Goal: Task Accomplishment & Management: Manage account settings

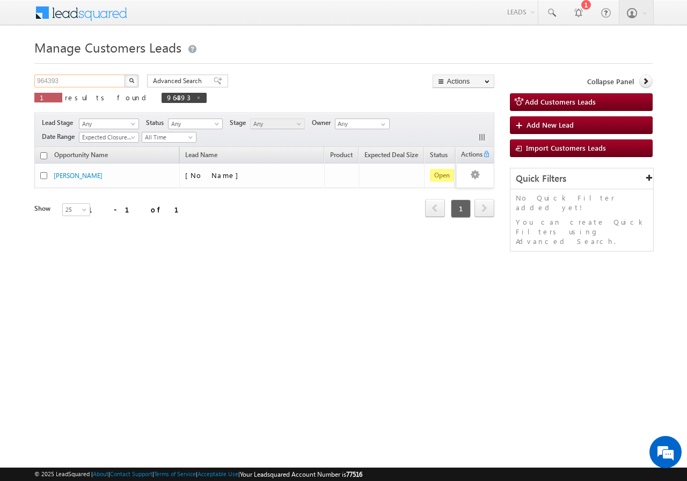
click at [91, 80] on input "964393" at bounding box center [80, 81] width 92 height 13
type input "9"
paste input "962647"
type input "962647"
click at [125, 75] on button "button" at bounding box center [132, 81] width 14 height 13
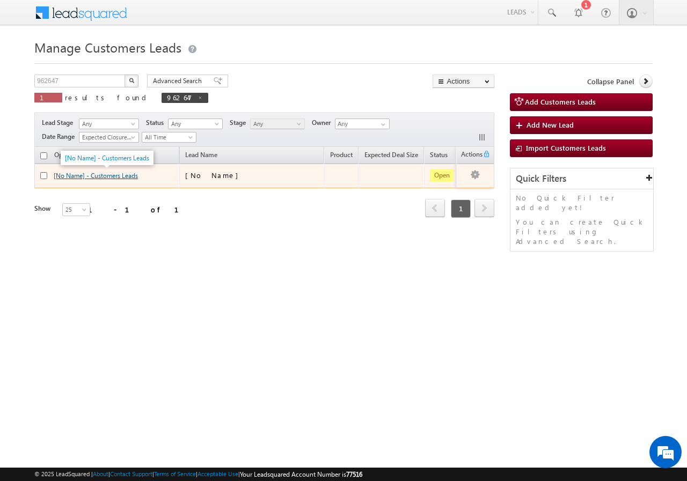
click at [104, 179] on link "[No Name] - Customers Leads" at bounding box center [96, 176] width 84 height 8
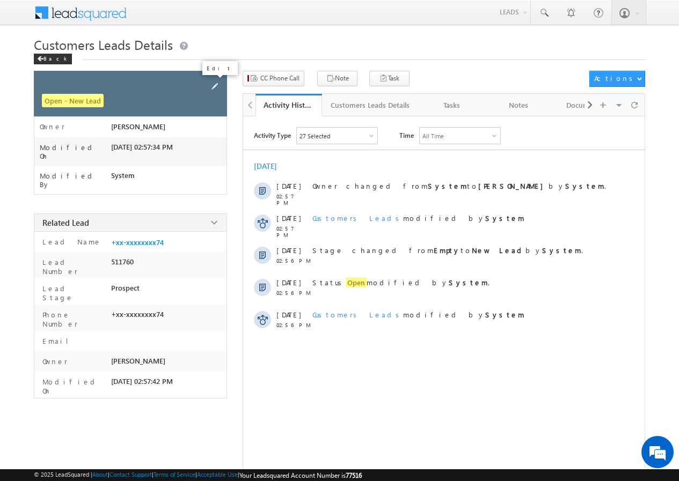
click at [215, 84] on span at bounding box center [215, 87] width 12 height 12
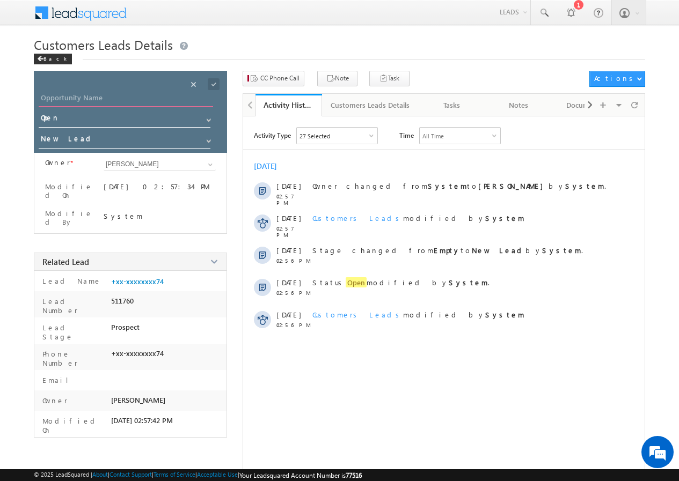
click at [126, 97] on input "Opportunity Name" at bounding box center [126, 99] width 174 height 15
paste input "[PERSON_NAME]"
type input "[PERSON_NAME]"
click at [212, 83] on span at bounding box center [214, 84] width 12 height 12
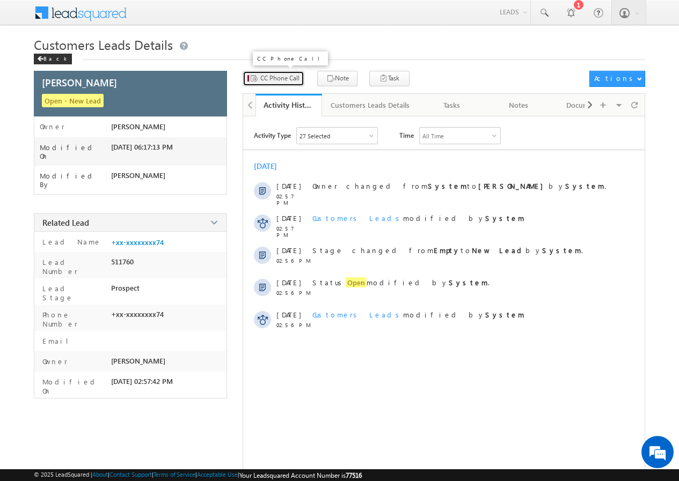
click at [274, 78] on span "CC Phone Call" at bounding box center [279, 79] width 39 height 10
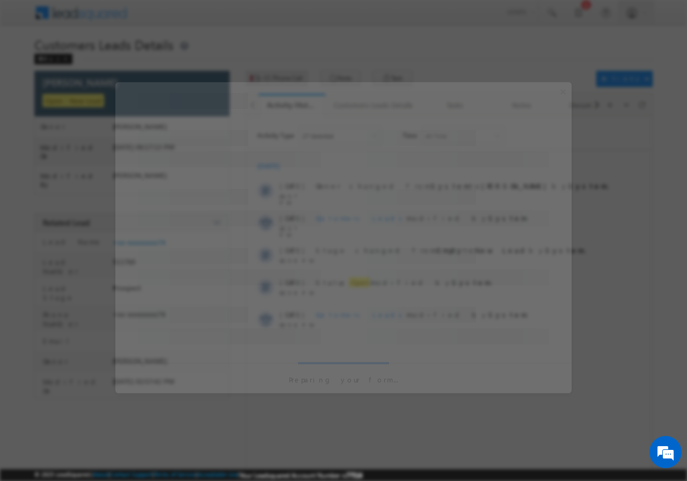
click at [274, 78] on div at bounding box center [343, 240] width 687 height 481
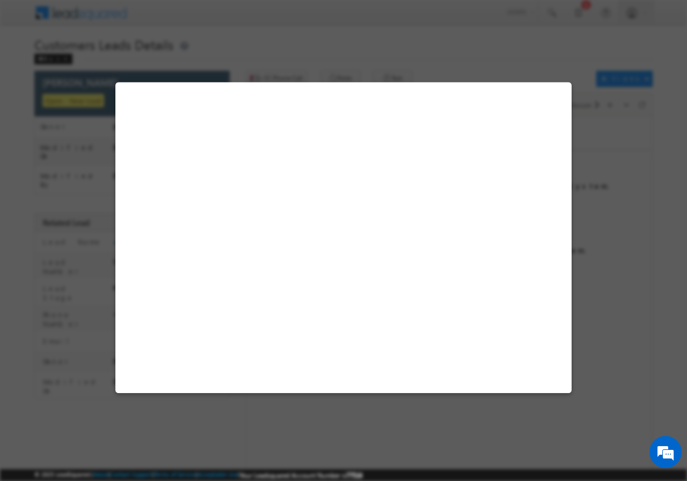
select select "Pune"
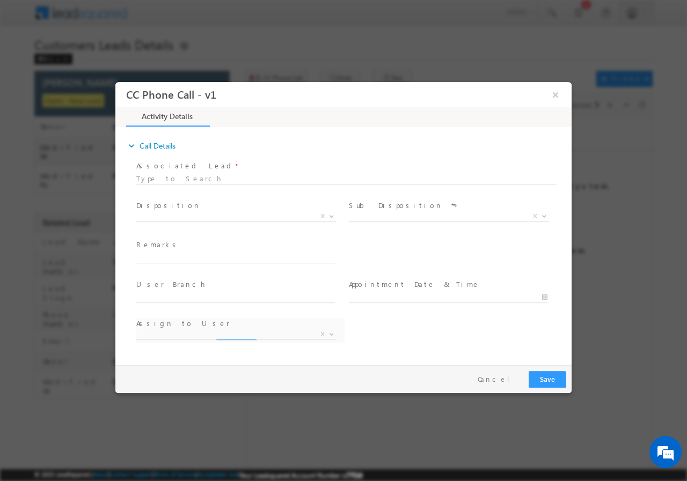
select select "[PERSON_NAME][EMAIL_ADDRESS][PERSON_NAME][DOMAIN_NAME]"
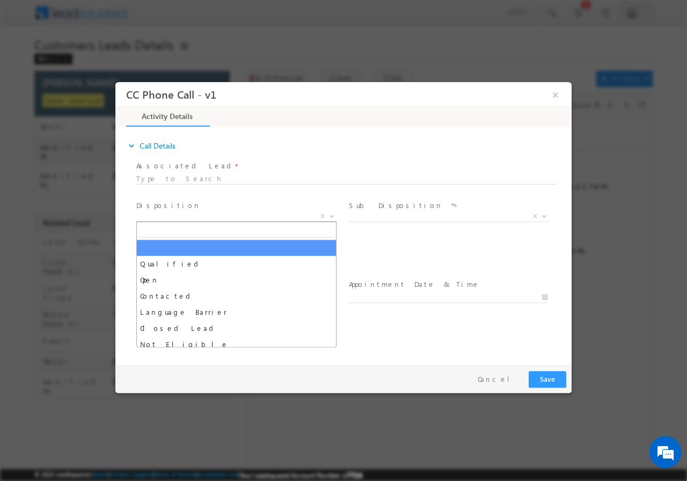
click at [335, 214] on b at bounding box center [331, 216] width 6 height 4
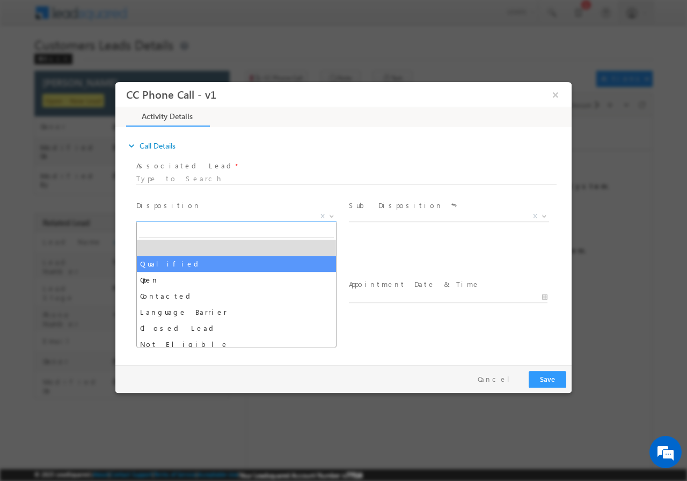
drag, startPoint x: 201, startPoint y: 261, endPoint x: 392, endPoint y: 260, distance: 190.5
select select "Qualified"
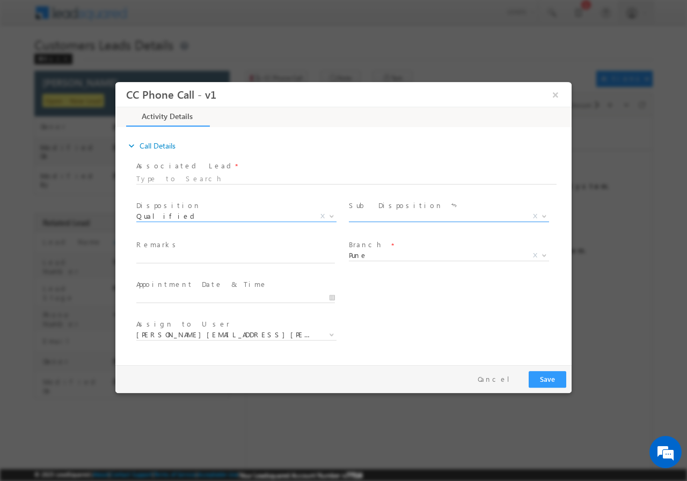
click at [544, 216] on b at bounding box center [544, 216] width 6 height 4
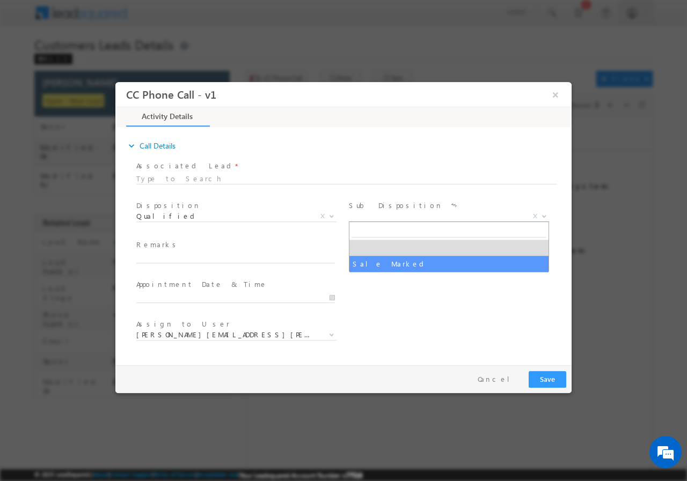
select select "Sale Marked"
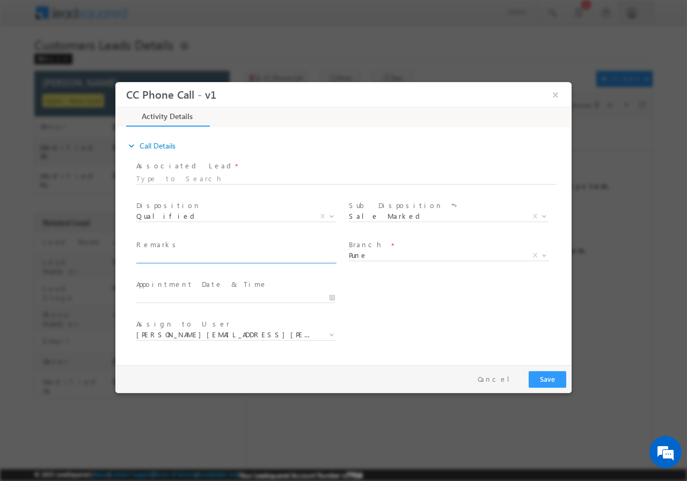
click at [243, 254] on input "text" at bounding box center [235, 257] width 199 height 11
paste input "[PERSON_NAME] - AGE -[DEMOGRAPHIC_DATA] // VB_Interested // 962647 // 853057557…"
type input "[PERSON_NAME] - AGE -[DEMOGRAPHIC_DATA] // VB_Interested // 962647 // 853057557…"
click at [331, 298] on input "[DATE] 6:05 PM" at bounding box center [235, 297] width 199 height 11
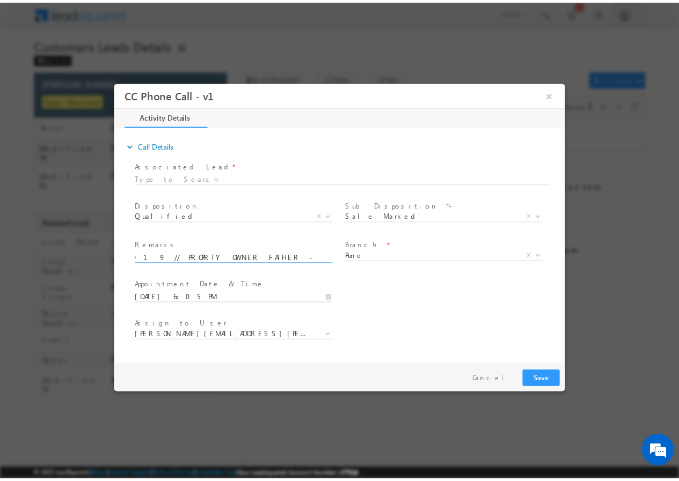
scroll to position [0, 0]
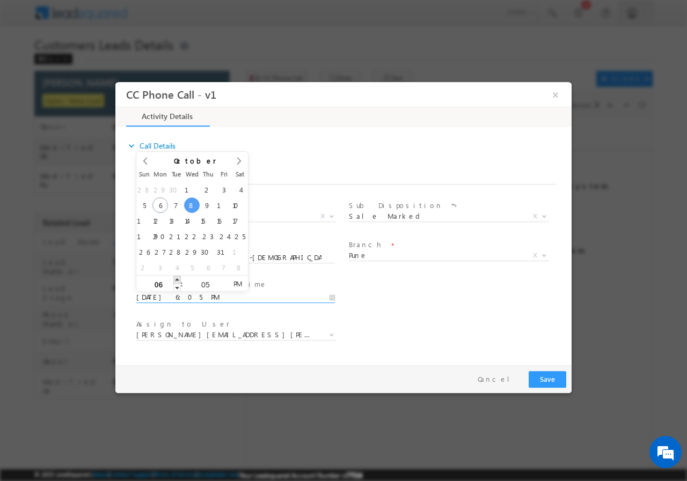
type input "[DATE] 7:05 PM"
type input "07"
click at [175, 279] on span at bounding box center [177, 279] width 8 height 8
type input "[DATE] 8:05 PM"
type input "08"
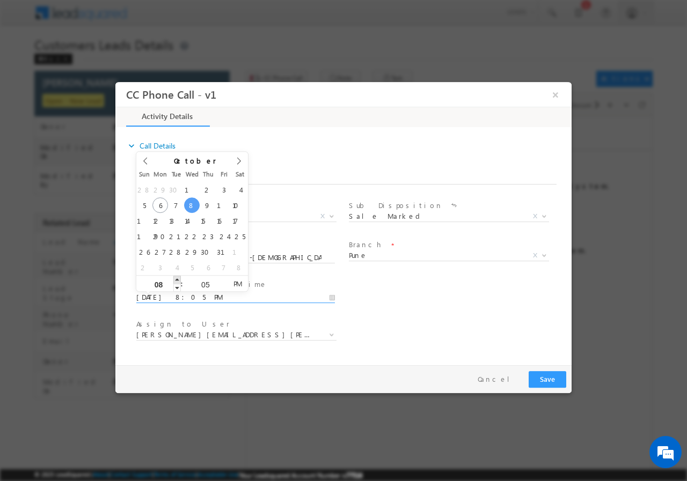
click at [175, 279] on span at bounding box center [177, 279] width 8 height 8
type input "[DATE] 9:05 PM"
type input "09"
click at [175, 279] on span at bounding box center [177, 279] width 8 height 8
type input "[DATE] 10:05 PM"
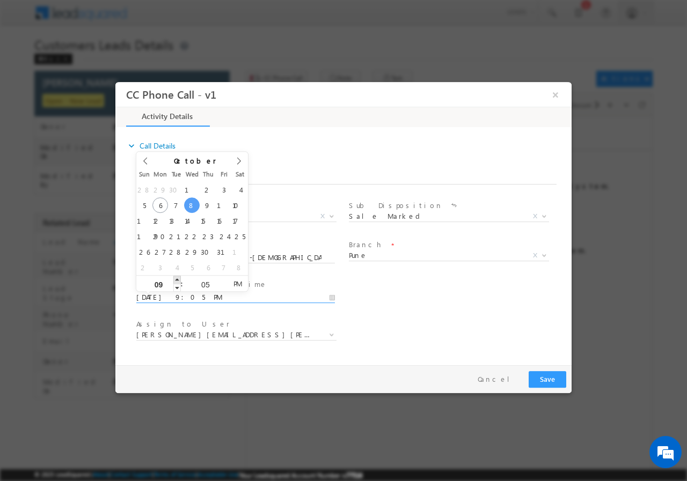
type input "10"
click at [175, 279] on span at bounding box center [177, 279] width 8 height 8
type input "[DATE] 11:05 PM"
type input "11"
click at [175, 279] on span at bounding box center [177, 279] width 8 height 8
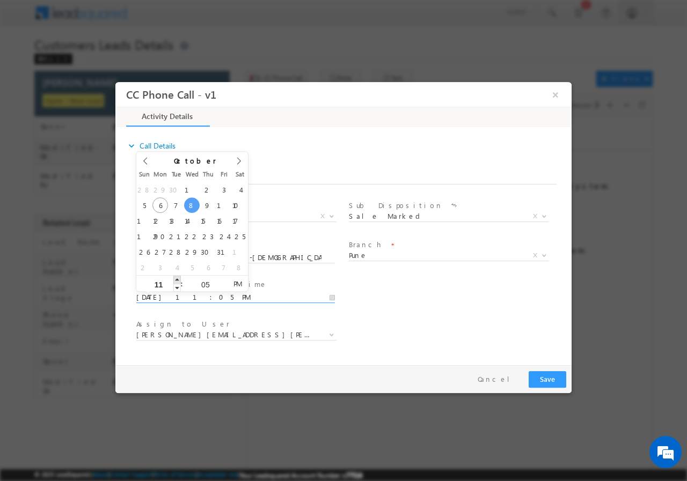
type input "[DATE] 12:05 AM"
type input "12"
click at [176, 279] on span at bounding box center [177, 279] width 8 height 8
type input "[DATE] 1:05 AM"
type input "01"
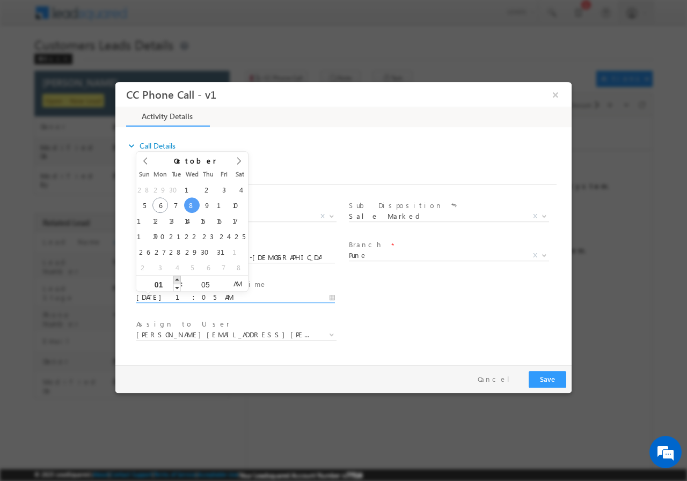
click at [176, 279] on span at bounding box center [177, 279] width 8 height 8
type input "[DATE] 1:04 AM"
type input "04"
click at [223, 287] on span at bounding box center [224, 287] width 8 height 8
type input "[DATE] 1:03 AM"
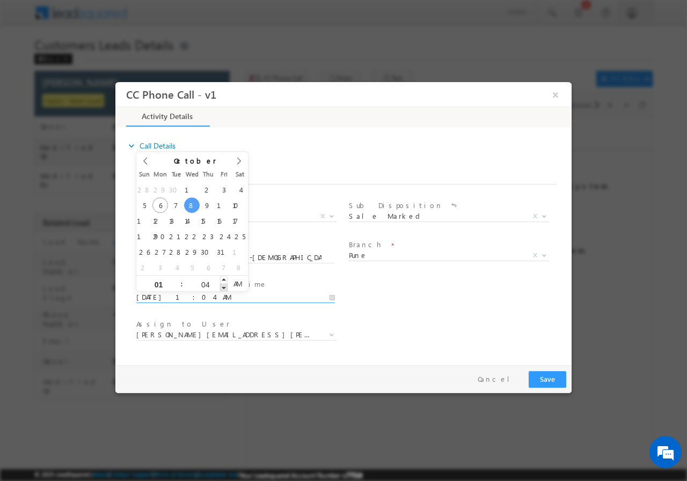
type input "03"
click at [223, 287] on span at bounding box center [224, 287] width 8 height 8
type input "[DATE] 1:02 AM"
type input "02"
click at [222, 287] on span at bounding box center [224, 287] width 8 height 8
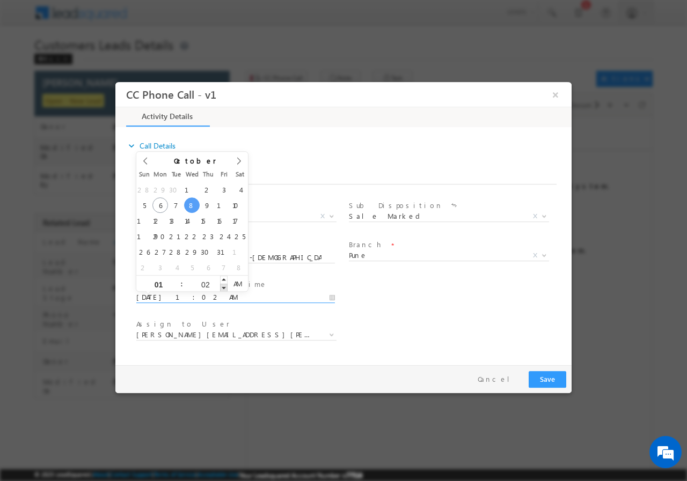
type input "[DATE] 1:01 AM"
type input "01"
click at [222, 287] on span at bounding box center [224, 287] width 8 height 8
type input "[DATE] 1:00 AM"
type input "00"
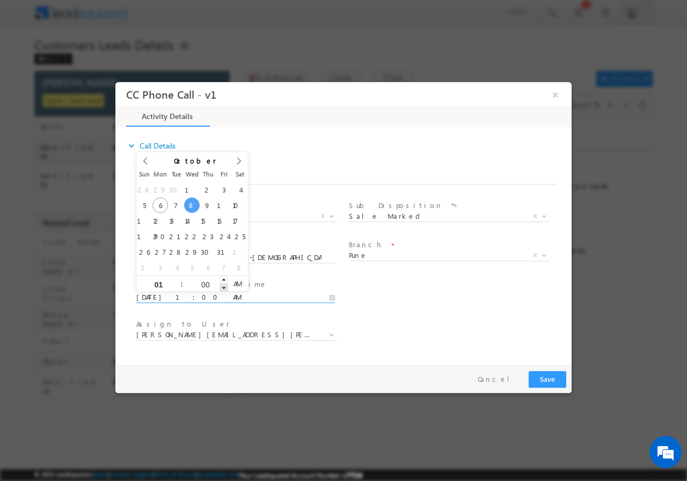
click at [222, 287] on span at bounding box center [224, 287] width 8 height 8
type input "[DATE] 1:00 PM"
click at [238, 283] on span "PM" at bounding box center [238, 283] width 20 height 16
click at [408, 317] on div "Assign to User * [PERSON_NAME][EMAIL_ADDRESS][PERSON_NAME][DOMAIN_NAME] [DOMAIN…" at bounding box center [352, 336] width 437 height 40
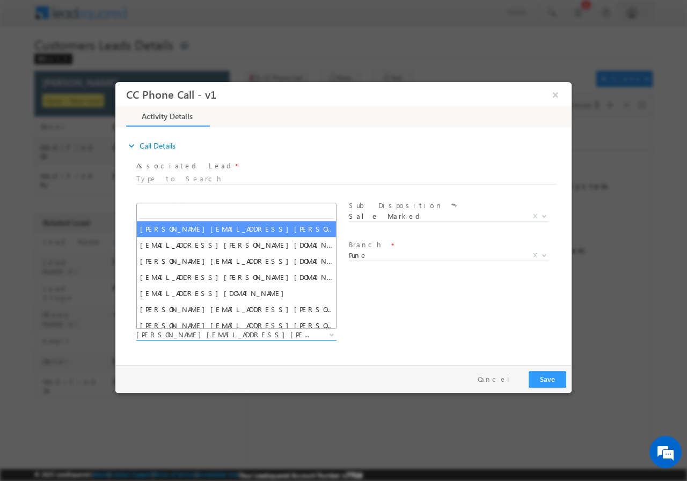
click at [241, 334] on span "[PERSON_NAME][EMAIL_ADDRESS][PERSON_NAME][DOMAIN_NAME]" at bounding box center [223, 335] width 174 height 10
type input "[PERSON_NAME]"
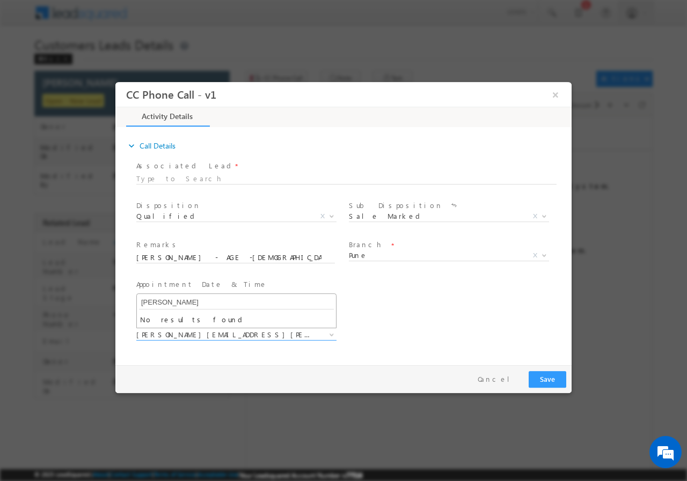
click at [279, 301] on input "[PERSON_NAME]" at bounding box center [236, 302] width 195 height 13
click at [549, 378] on button "Save" at bounding box center [548, 379] width 38 height 17
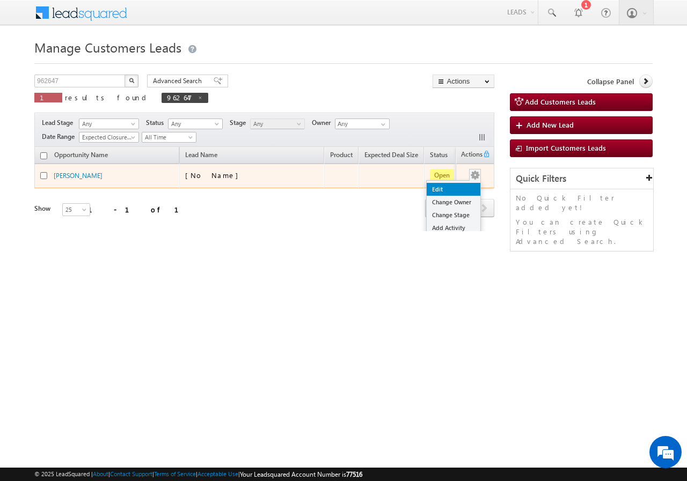
click at [460, 187] on link "Edit" at bounding box center [454, 189] width 54 height 13
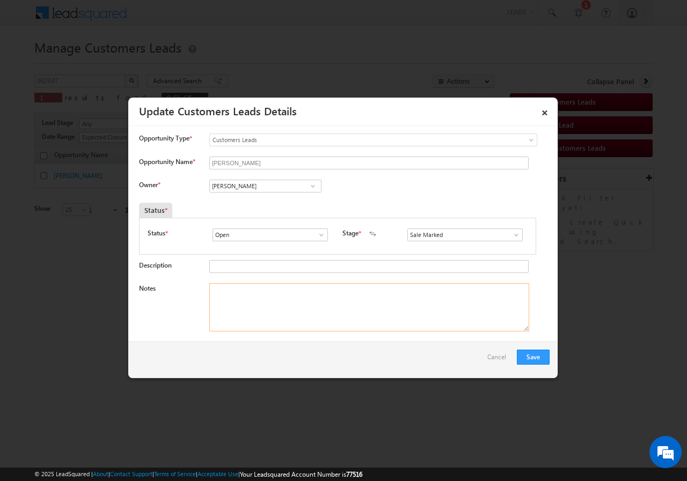
click at [273, 305] on textarea "Notes" at bounding box center [369, 307] width 320 height 48
click at [294, 187] on input "Amol Suresh Khopade" at bounding box center [265, 186] width 112 height 13
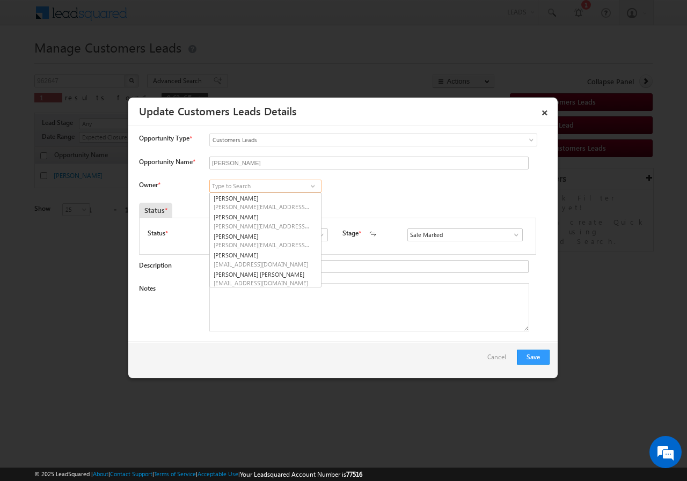
paste input "[PERSON_NAME]"
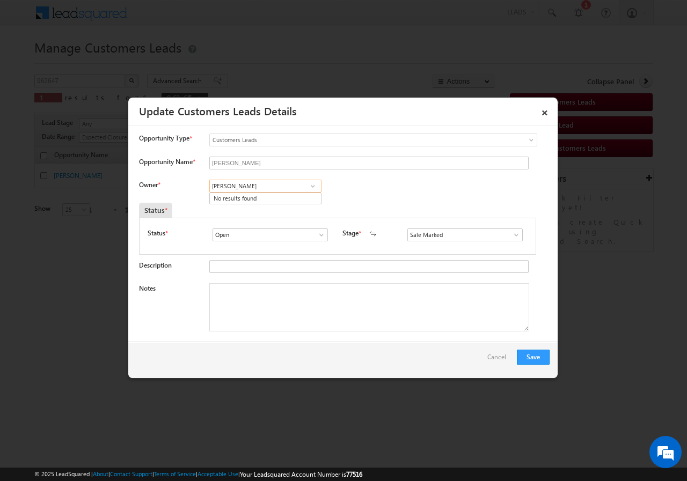
type input "[PERSON_NAME]"
click at [311, 187] on span at bounding box center [313, 186] width 11 height 9
paste input "[PERSON_NAME][EMAIL_ADDRESS][PERSON_NAME][DOMAIN_NAME]"
click at [254, 198] on link "Sakshi Shrikant Desai sakshi.desai@sgrlimited.in" at bounding box center [265, 203] width 112 height 20
type input "Sakshi Shrikant Desai"
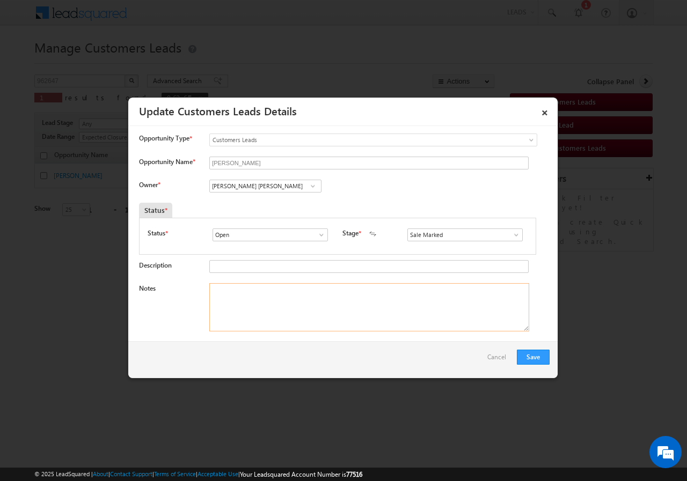
click at [297, 300] on textarea "Notes" at bounding box center [369, 307] width 320 height 48
paste textarea "RAJESH GAUTAM - AGE -35 // VB_Interested // 962647 // 8530575574 // Pune-411019…"
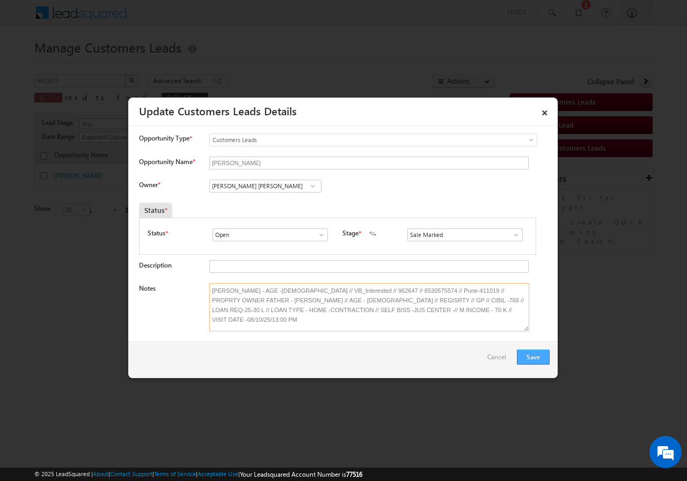
type textarea "RAJESH GAUTAM - AGE -35 // VB_Interested // 962647 // 8530575574 // Pune-411019…"
click at [535, 357] on button "Save" at bounding box center [533, 357] width 33 height 15
